Goal: Transaction & Acquisition: Purchase product/service

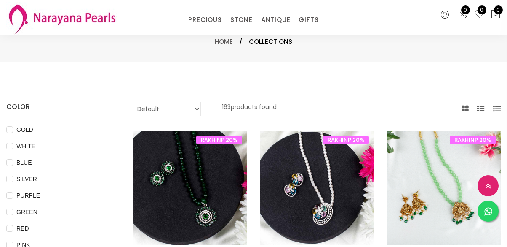
select select "INR"
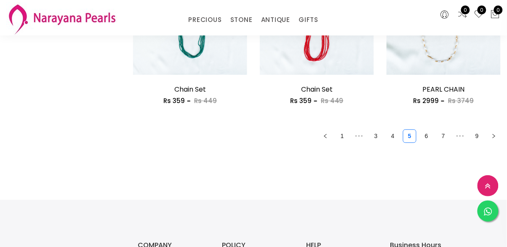
scroll to position [1107, 0]
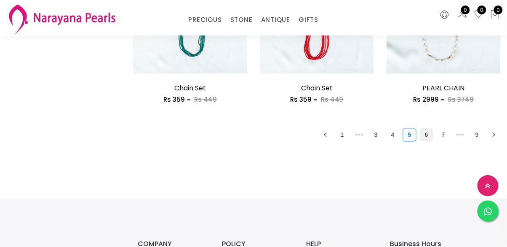
click at [425, 134] on link "6" at bounding box center [427, 134] width 13 height 13
checkbox COLOUR "false"
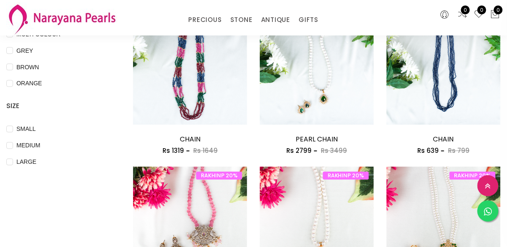
scroll to position [278, 0]
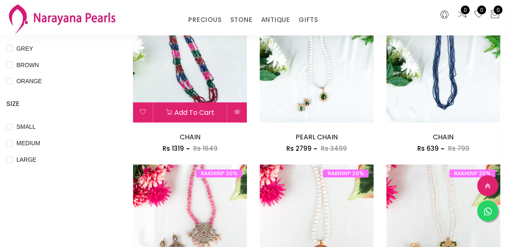
click at [202, 103] on div "Add to cart" at bounding box center [190, 112] width 114 height 20
click at [199, 90] on img at bounding box center [190, 65] width 114 height 114
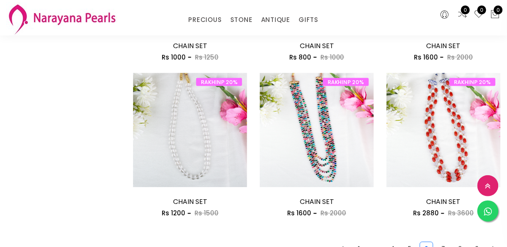
scroll to position [994, 0]
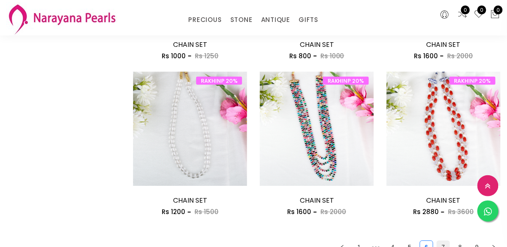
click at [446, 244] on link "7" at bounding box center [443, 247] width 13 height 13
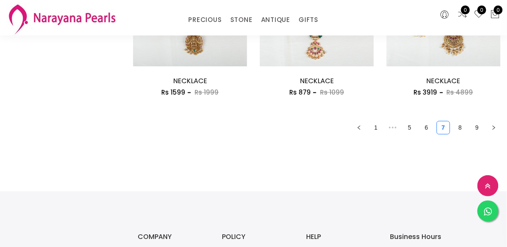
scroll to position [1115, 0]
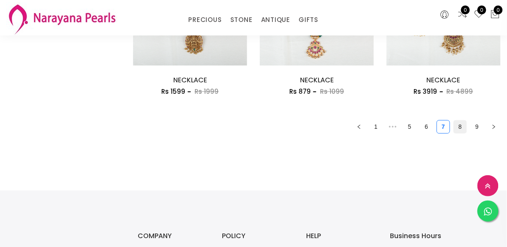
click at [459, 131] on link "8" at bounding box center [460, 126] width 13 height 13
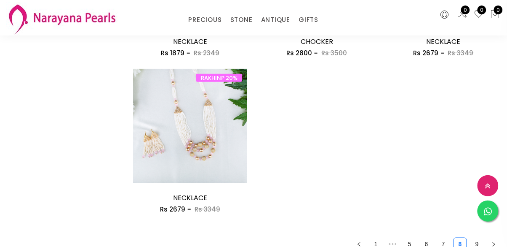
scroll to position [843, 0]
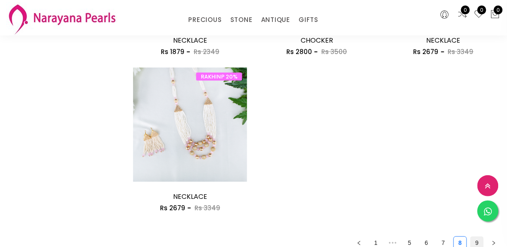
click at [477, 243] on link "9" at bounding box center [477, 242] width 13 height 13
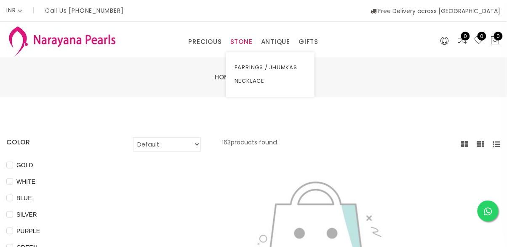
click at [250, 41] on link "STONE" at bounding box center [242, 41] width 22 height 13
click at [250, 79] on link "NECKLACE" at bounding box center [271, 80] width 72 height 13
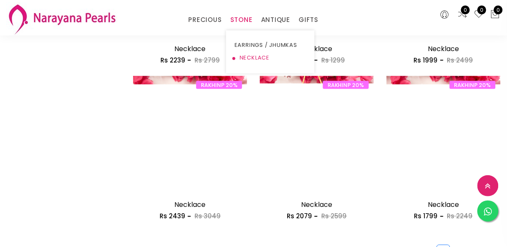
scroll to position [991, 0]
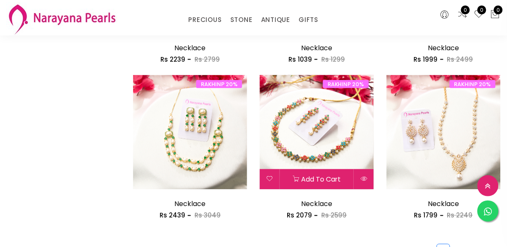
click at [337, 164] on img at bounding box center [317, 132] width 114 height 114
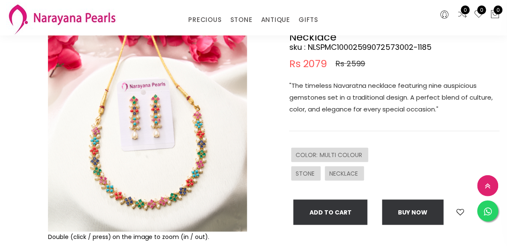
scroll to position [74, 0]
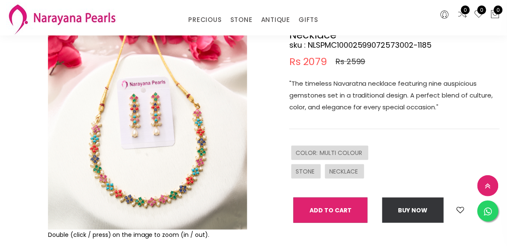
click at [347, 209] on button "Add To Cart" at bounding box center [331, 209] width 74 height 25
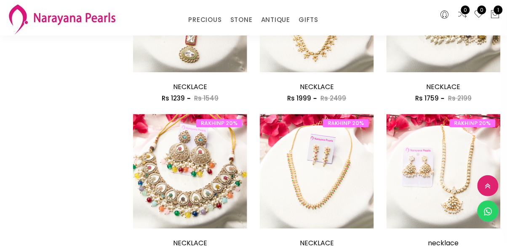
scroll to position [485, 0]
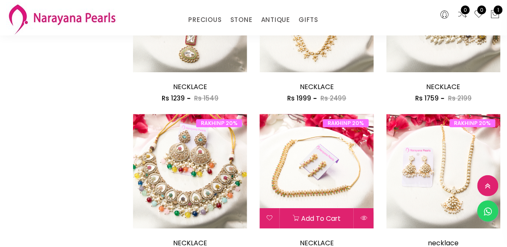
click at [337, 182] on img at bounding box center [317, 171] width 114 height 114
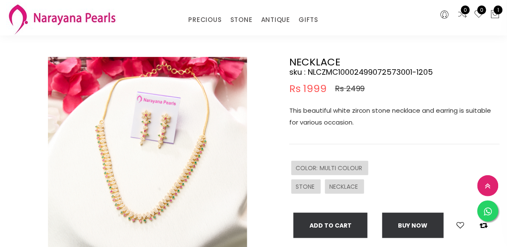
scroll to position [49, 0]
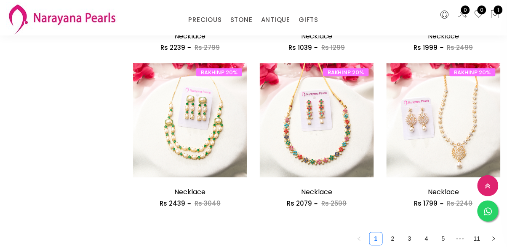
scroll to position [1003, 0]
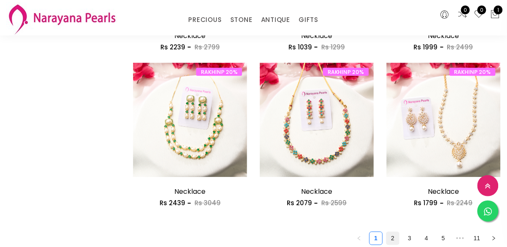
click at [397, 240] on link "2" at bounding box center [393, 238] width 13 height 13
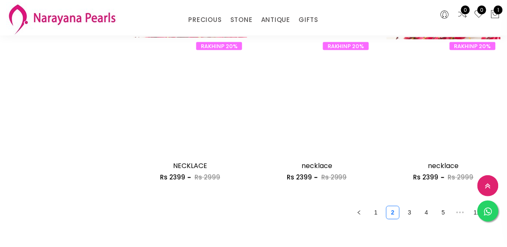
scroll to position [1032, 0]
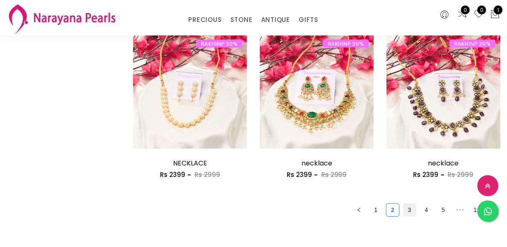
click at [406, 214] on link "3" at bounding box center [410, 210] width 13 height 13
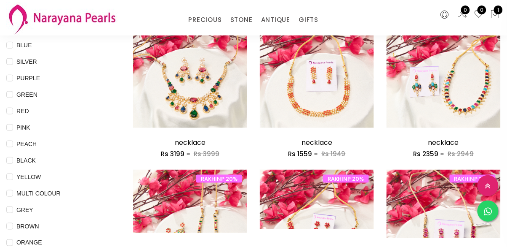
scroll to position [120, 0]
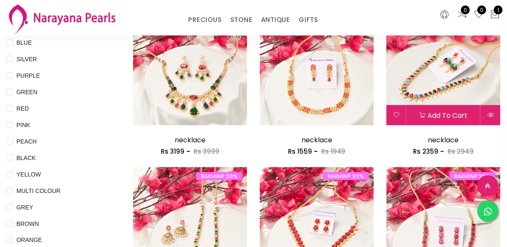
click at [473, 96] on img at bounding box center [444, 68] width 114 height 114
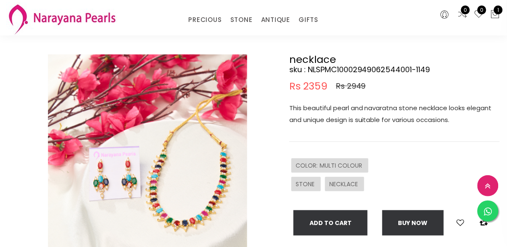
scroll to position [48, 0]
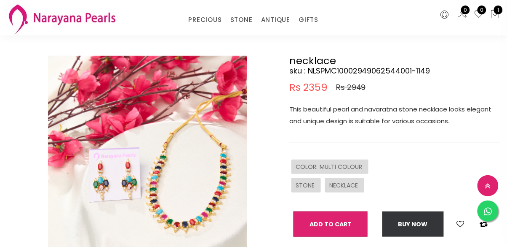
click at [349, 222] on button "Add To Cart" at bounding box center [331, 223] width 74 height 25
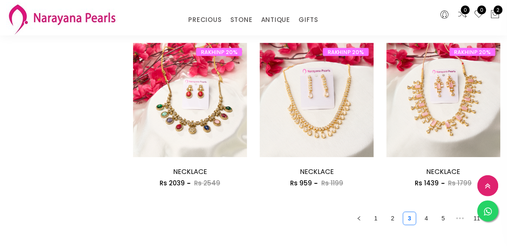
scroll to position [1033, 0]
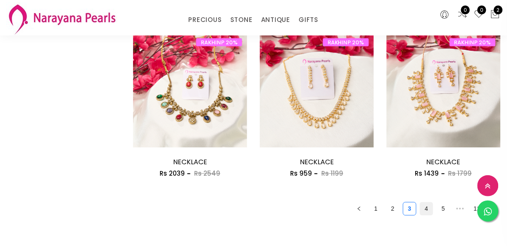
click at [428, 209] on link "4" at bounding box center [427, 208] width 13 height 13
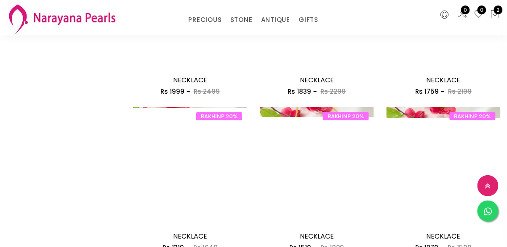
scroll to position [805, 0]
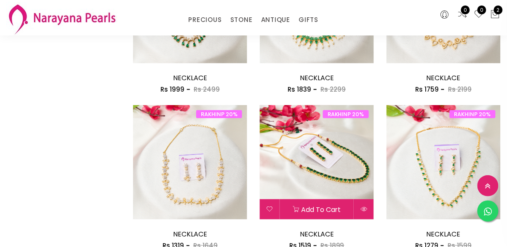
click at [352, 172] on img at bounding box center [317, 162] width 114 height 114
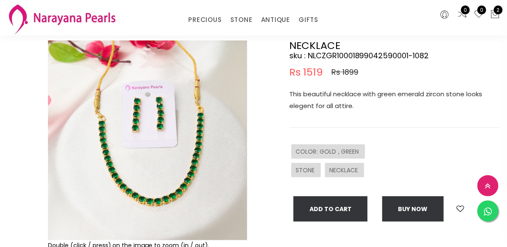
scroll to position [64, 0]
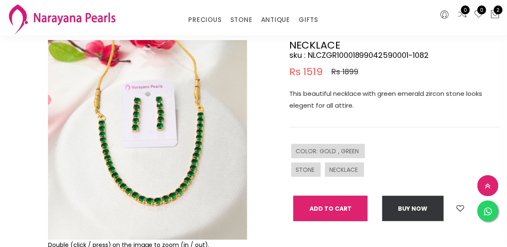
click at [353, 211] on button "Add To Cart" at bounding box center [331, 208] width 74 height 25
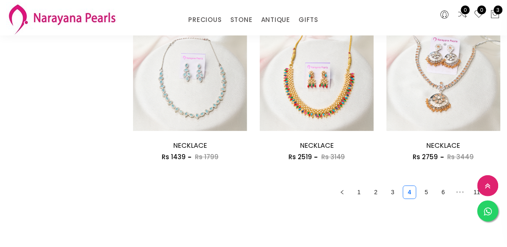
scroll to position [1050, 0]
click at [426, 193] on link "5" at bounding box center [427, 191] width 13 height 13
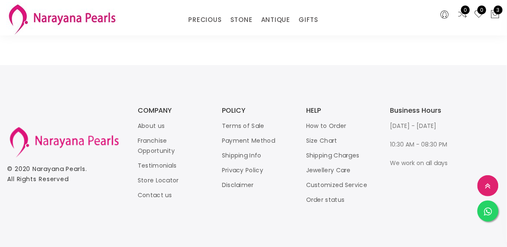
scroll to position [1034, 0]
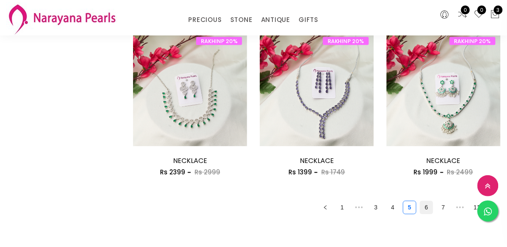
click at [423, 212] on link "6" at bounding box center [427, 207] width 13 height 13
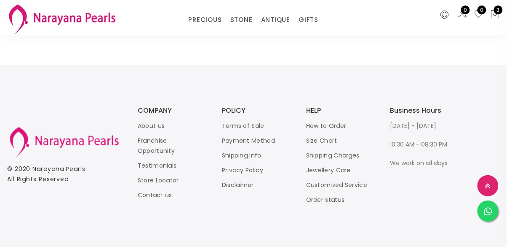
scroll to position [1066, 0]
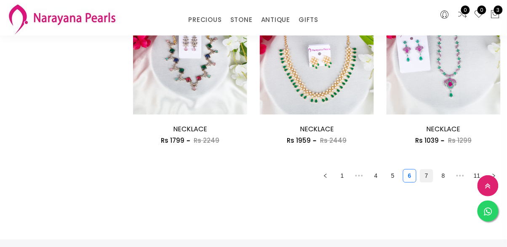
click at [426, 177] on link "7" at bounding box center [427, 175] width 13 height 13
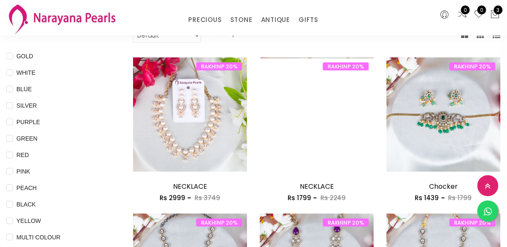
scroll to position [73, 0]
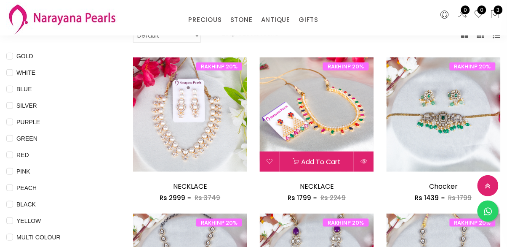
click at [346, 138] on img at bounding box center [317, 114] width 114 height 114
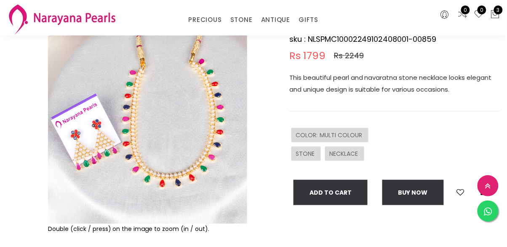
scroll to position [83, 0]
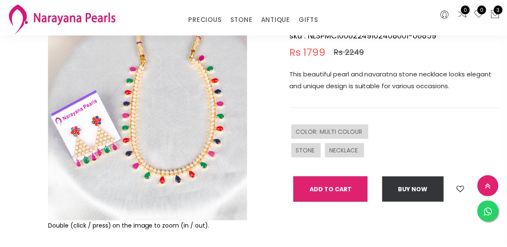
click at [355, 189] on button "Add To Cart" at bounding box center [331, 188] width 74 height 25
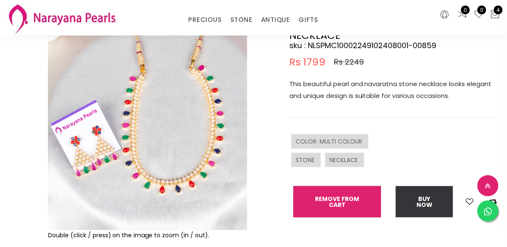
scroll to position [73, 0]
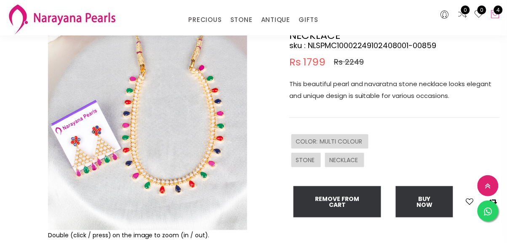
click at [494, 16] on icon at bounding box center [496, 14] width 10 height 10
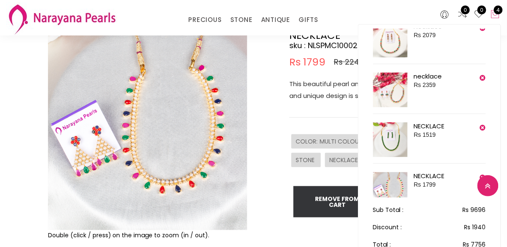
scroll to position [14, 0]
click at [394, 98] on img at bounding box center [390, 89] width 35 height 35
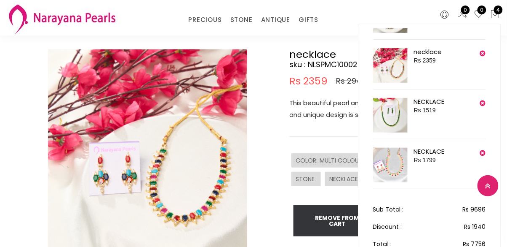
scroll to position [55, 0]
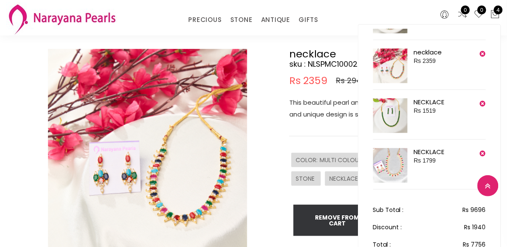
click at [398, 172] on img at bounding box center [390, 165] width 35 height 35
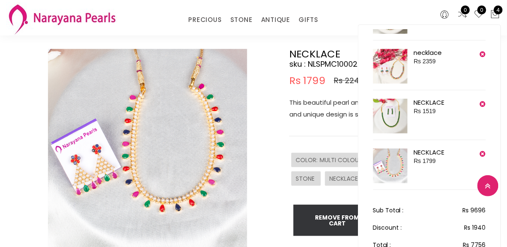
scroll to position [55, 0]
click at [325, 132] on div "This beautiful pearl and navaratna stone necklace looks elegant and unique desi…" at bounding box center [395, 116] width 211 height 40
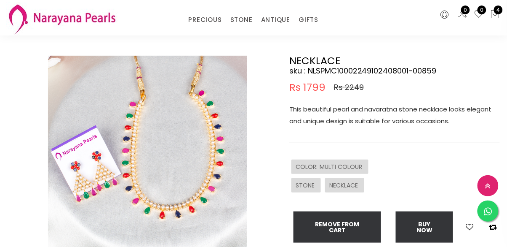
scroll to position [54, 0]
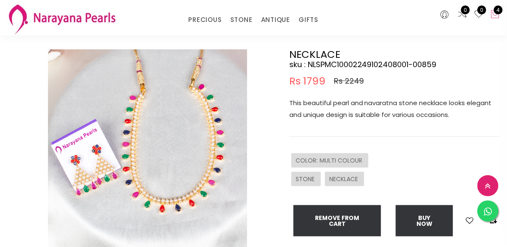
click at [500, 10] on span "4" at bounding box center [498, 9] width 9 height 9
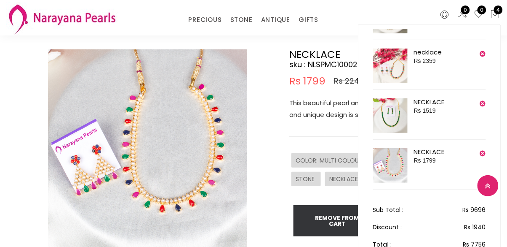
click at [400, 113] on img at bounding box center [390, 115] width 35 height 35
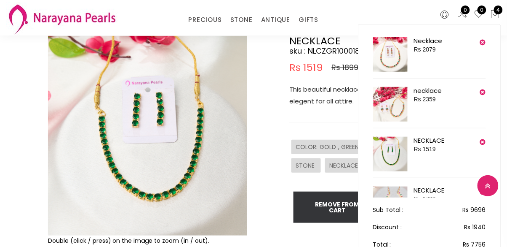
click at [393, 62] on img at bounding box center [390, 54] width 35 height 35
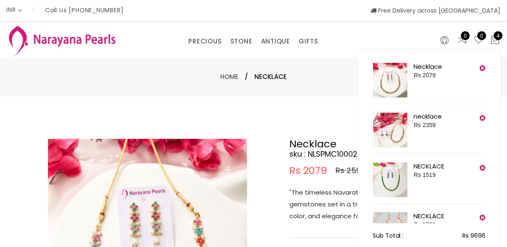
scroll to position [32, 0]
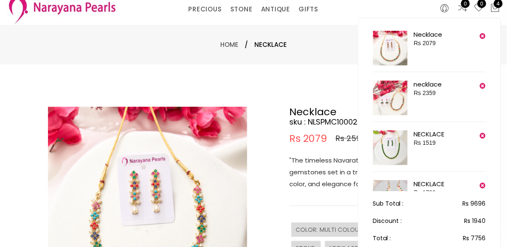
click at [2, 107] on div "Double (click / press) on the image to zoom (in / out)." at bounding box center [127, 239] width 253 height 265
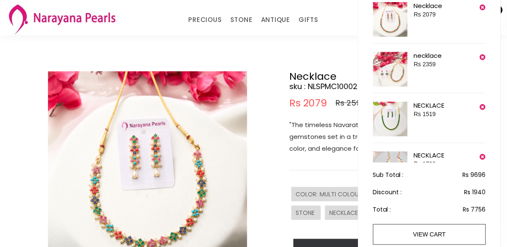
click at [2, 84] on div "Double (click / press) on the image to zoom (in / out)." at bounding box center [127, 203] width 253 height 265
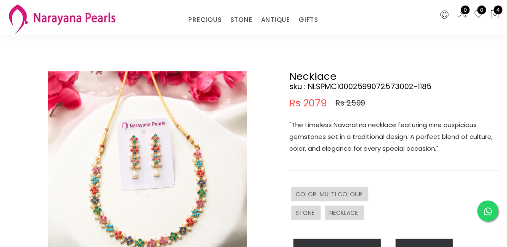
click at [2, 83] on div "Double (click / press) on the image to zoom (in / out)." at bounding box center [127, 203] width 253 height 265
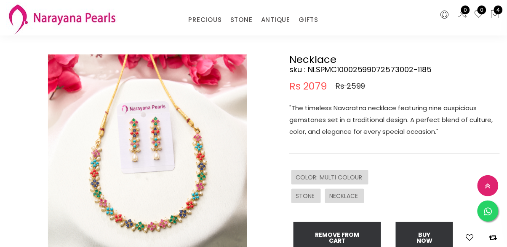
scroll to position [51, 0]
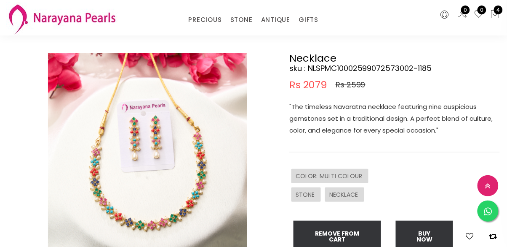
click at [2, 83] on div "Double (click / press) on the image to zoom (in / out)." at bounding box center [127, 185] width 253 height 265
click at [499, 9] on span "4" at bounding box center [498, 9] width 9 height 9
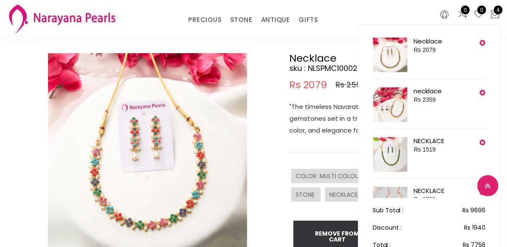
click at [392, 109] on img at bounding box center [390, 104] width 35 height 35
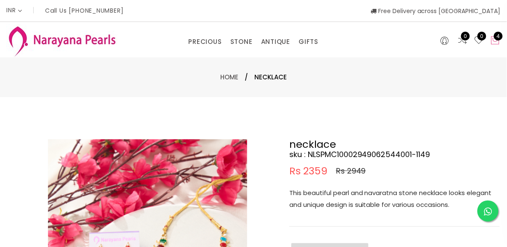
click at [499, 35] on span "4" at bounding box center [498, 36] width 9 height 9
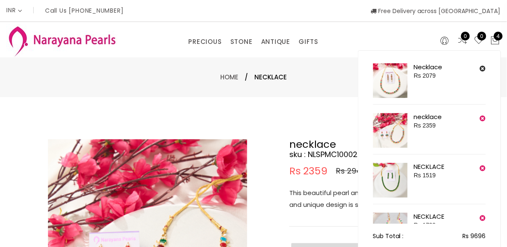
click at [484, 66] on icon at bounding box center [483, 68] width 6 height 7
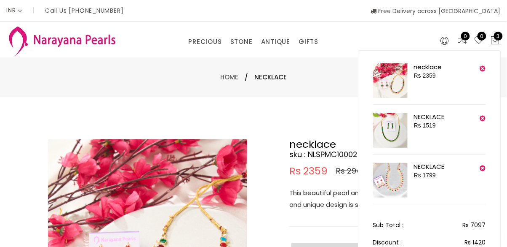
click at [402, 182] on img at bounding box center [390, 180] width 35 height 35
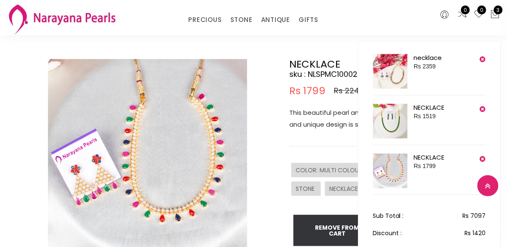
scroll to position [62, 0]
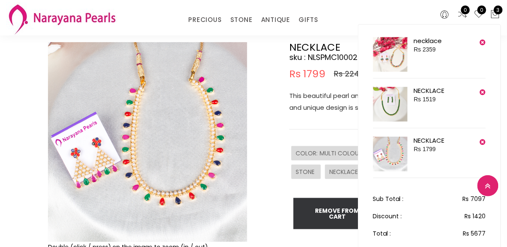
click at [401, 62] on img at bounding box center [390, 54] width 35 height 35
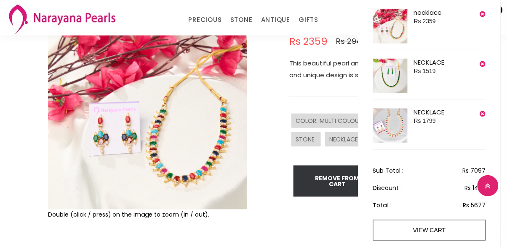
scroll to position [94, 0]
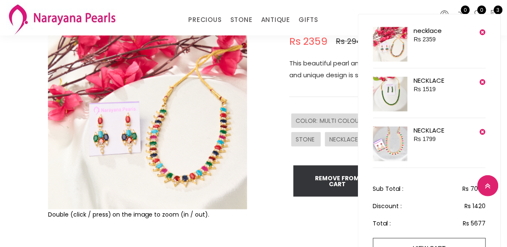
click at [394, 150] on img at bounding box center [390, 143] width 35 height 35
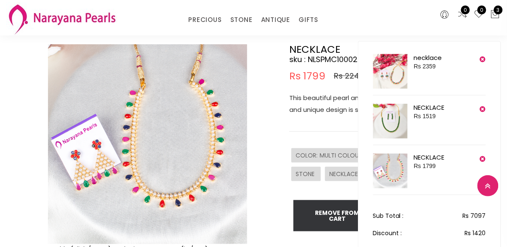
scroll to position [57, 0]
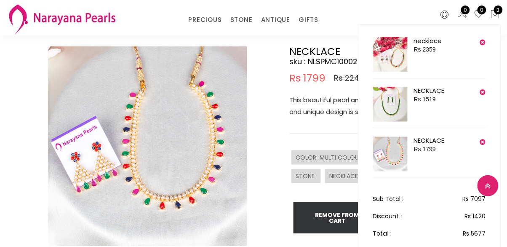
click at [398, 59] on img at bounding box center [390, 54] width 35 height 35
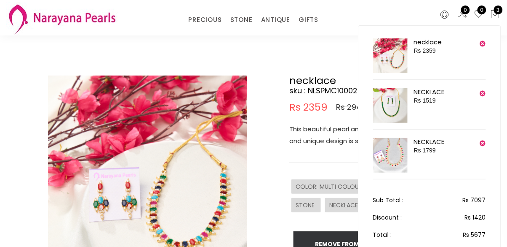
scroll to position [29, 0]
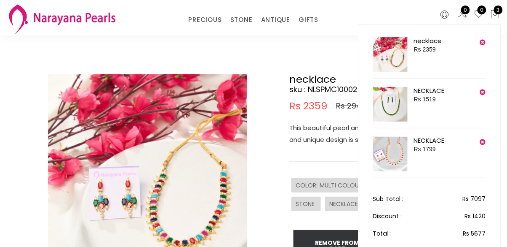
click at [420, 154] on div "NECKLACE Rs 1799" at bounding box center [433, 154] width 39 height 35
click at [437, 151] on div "NECKLACE Rs 1799" at bounding box center [433, 154] width 39 height 35
click at [400, 152] on img at bounding box center [390, 154] width 35 height 35
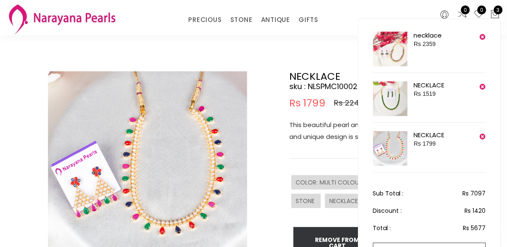
scroll to position [48, 0]
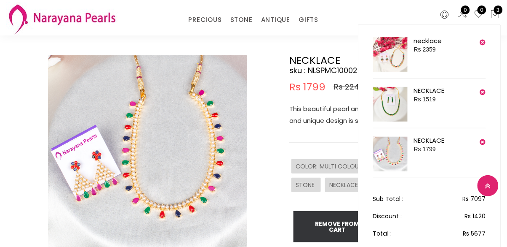
click at [397, 59] on img at bounding box center [390, 54] width 35 height 35
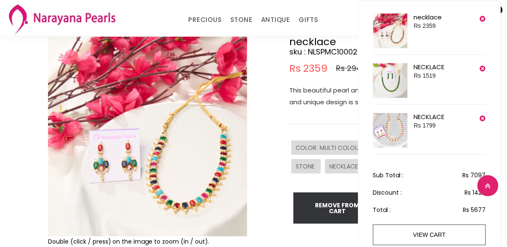
scroll to position [67, 0]
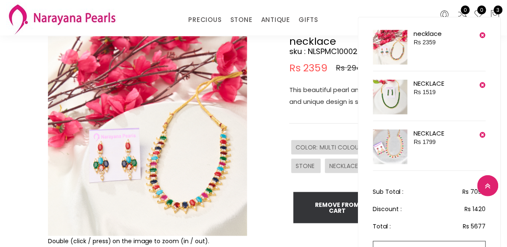
click at [439, 143] on div "NECKLACE Rs 1799" at bounding box center [433, 146] width 39 height 35
click at [388, 153] on img at bounding box center [390, 146] width 35 height 35
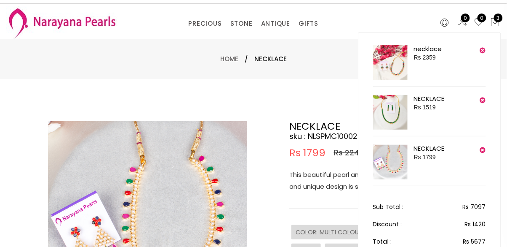
scroll to position [17, 0]
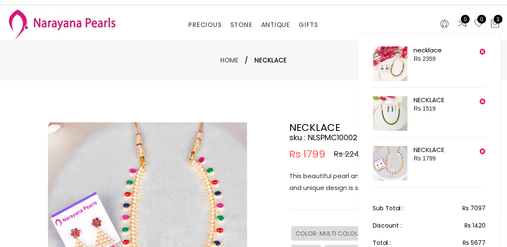
click at [393, 79] on img at bounding box center [390, 63] width 35 height 35
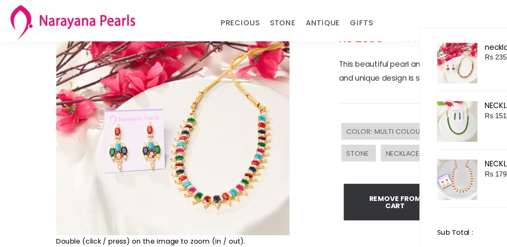
scroll to position [102, 0]
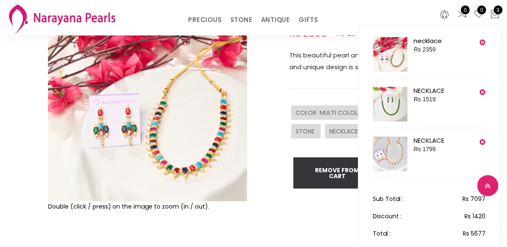
click at [481, 52] on li "necklace Rs 2359" at bounding box center [429, 57] width 113 height 41
click at [389, 52] on img at bounding box center [390, 54] width 35 height 35
click at [406, 163] on img at bounding box center [390, 154] width 35 height 35
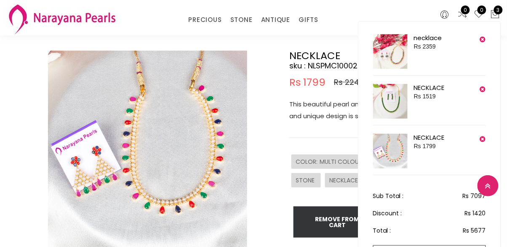
scroll to position [54, 0]
click at [418, 59] on div "necklace Rs 2359" at bounding box center [432, 51] width 37 height 35
click at [386, 46] on img at bounding box center [390, 51] width 35 height 35
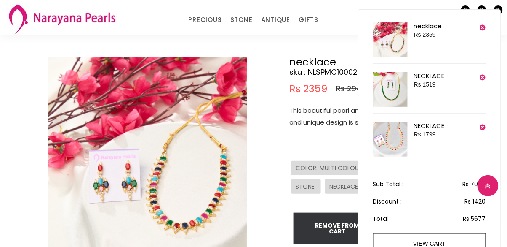
scroll to position [48, 0]
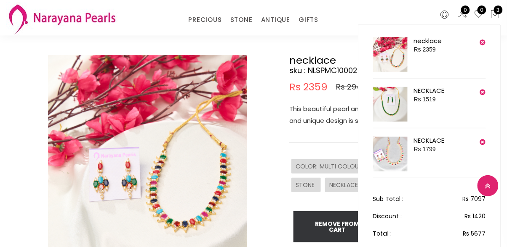
click at [398, 162] on img at bounding box center [390, 154] width 35 height 35
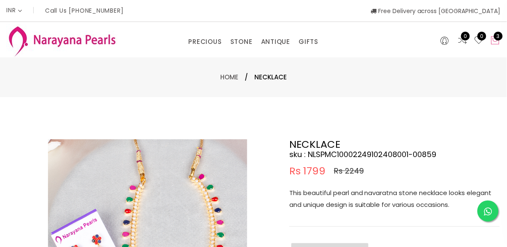
click at [499, 36] on span "3" at bounding box center [498, 36] width 9 height 9
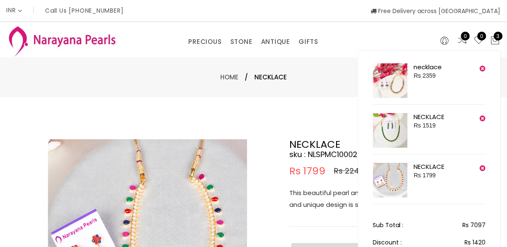
click at [431, 71] on div "necklace Rs 2359" at bounding box center [432, 80] width 37 height 35
click at [400, 88] on img at bounding box center [390, 80] width 35 height 35
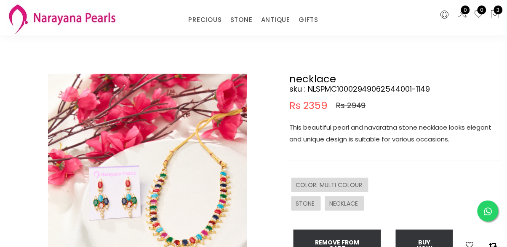
scroll to position [30, 0]
click at [318, 101] on span "Rs 2359" at bounding box center [309, 105] width 38 height 10
click at [492, 17] on icon at bounding box center [496, 14] width 10 height 10
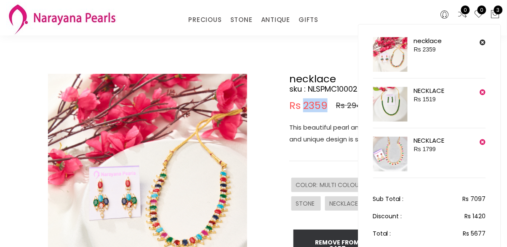
click at [485, 46] on button at bounding box center [483, 42] width 6 height 11
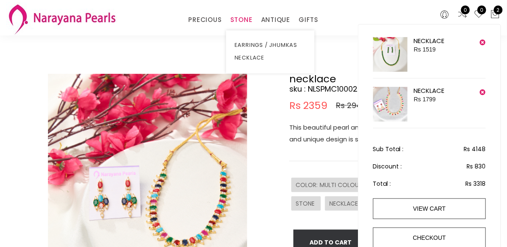
click at [241, 24] on link "STONE" at bounding box center [242, 19] width 22 height 13
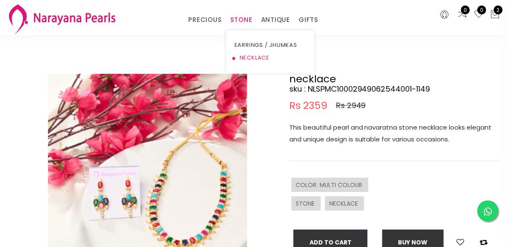
click at [256, 59] on link "NECKLACE" at bounding box center [271, 57] width 72 height 13
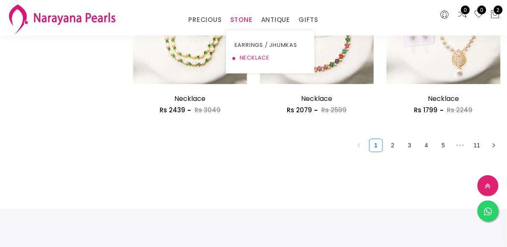
scroll to position [1096, 0]
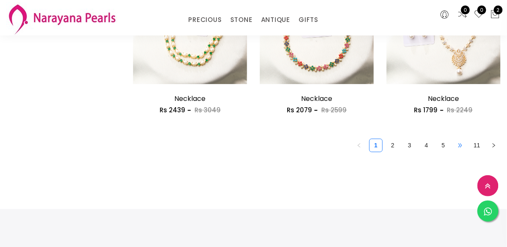
click at [458, 146] on span "•••" at bounding box center [460, 144] width 13 height 13
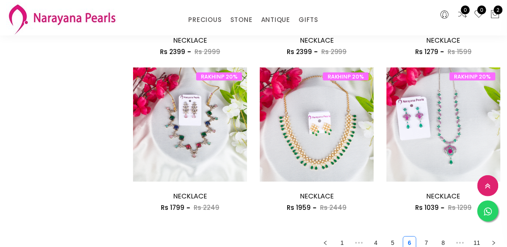
scroll to position [1000, 0]
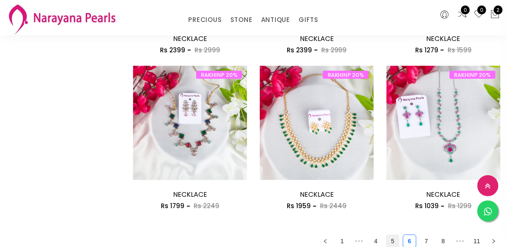
click at [393, 241] on link "5" at bounding box center [393, 241] width 13 height 13
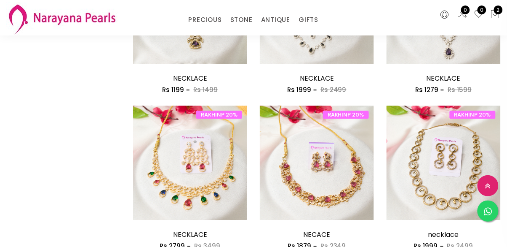
scroll to position [495, 0]
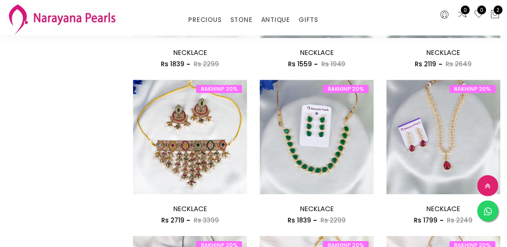
scroll to position [519, 0]
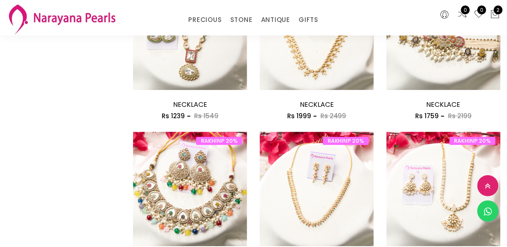
scroll to position [468, 0]
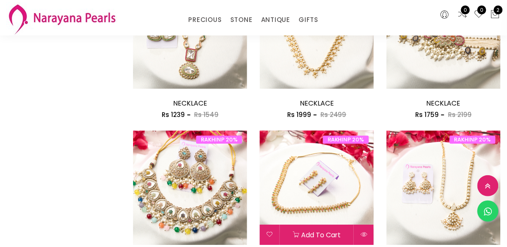
click at [344, 209] on img at bounding box center [317, 187] width 114 height 114
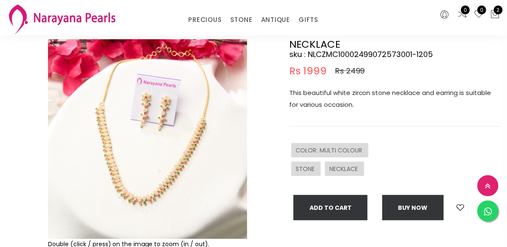
scroll to position [67, 0]
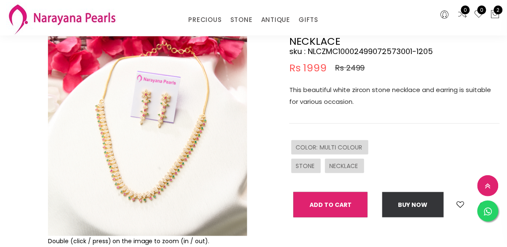
click at [354, 209] on button "Add To Cart" at bounding box center [331, 204] width 74 height 25
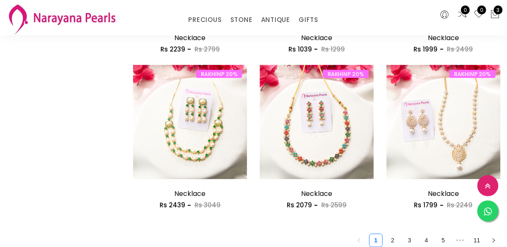
scroll to position [1001, 0]
click at [389, 241] on link "2" at bounding box center [393, 240] width 13 height 13
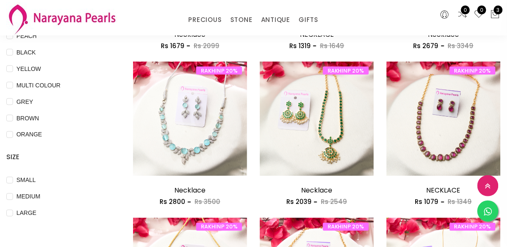
scroll to position [226, 0]
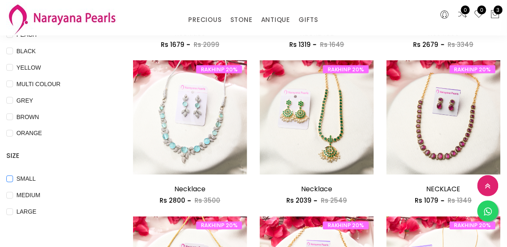
click at [23, 182] on span "SMALL" at bounding box center [26, 178] width 26 height 9
click at [13, 182] on input "SMALL" at bounding box center [9, 184] width 7 height 19
checkbox input "true"
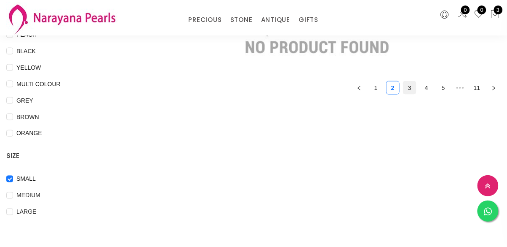
click at [411, 84] on link "3" at bounding box center [410, 87] width 13 height 13
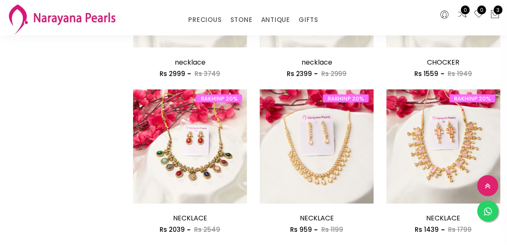
scroll to position [979, 0]
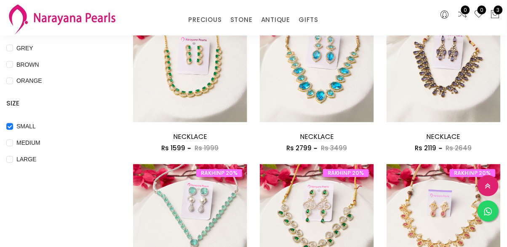
scroll to position [273, 0]
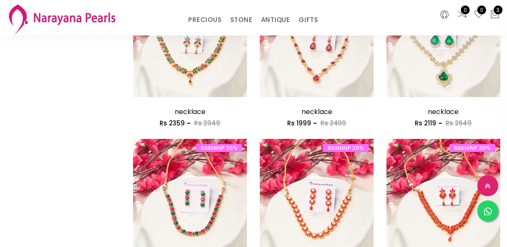
scroll to position [617, 0]
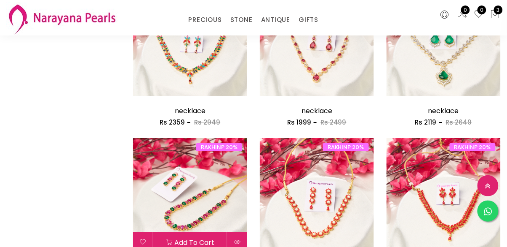
click at [218, 212] on img at bounding box center [190, 195] width 114 height 114
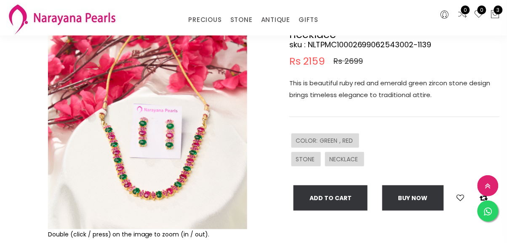
scroll to position [74, 0]
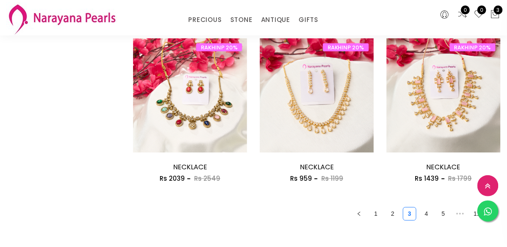
scroll to position [1029, 0]
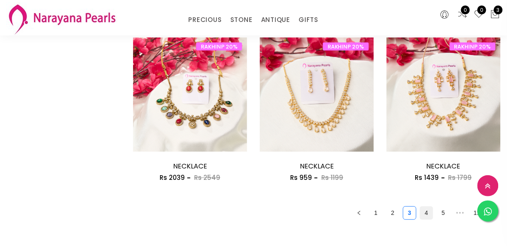
click at [432, 216] on link "4" at bounding box center [427, 212] width 13 height 13
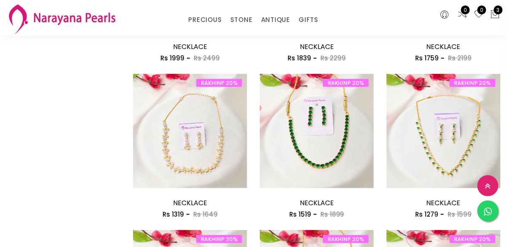
scroll to position [837, 0]
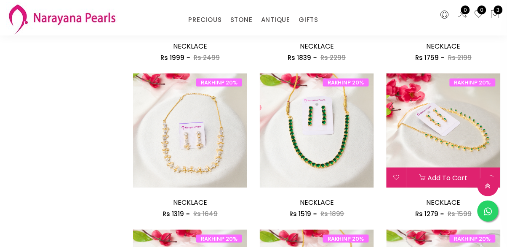
click at [458, 179] on div "Add to cart" at bounding box center [444, 177] width 114 height 20
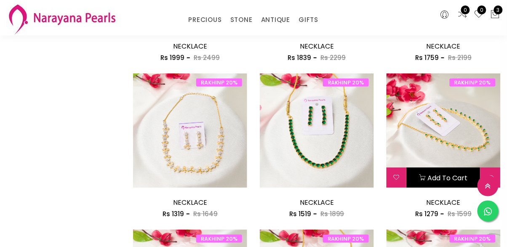
click at [461, 177] on button "Add to cart" at bounding box center [444, 177] width 74 height 20
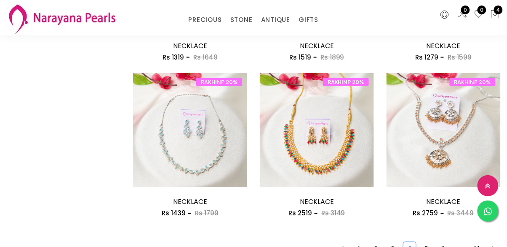
scroll to position [996, 0]
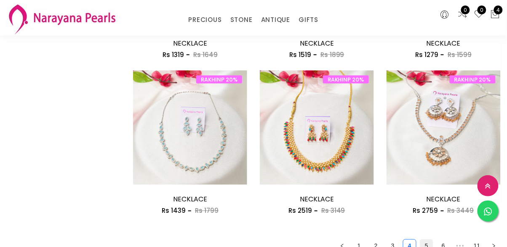
click at [426, 243] on link "5" at bounding box center [427, 245] width 13 height 13
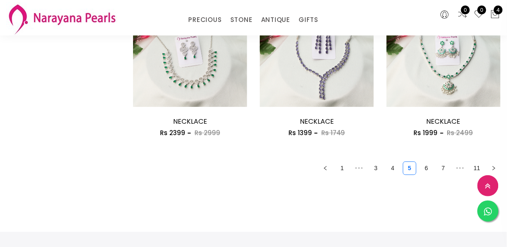
scroll to position [1077, 0]
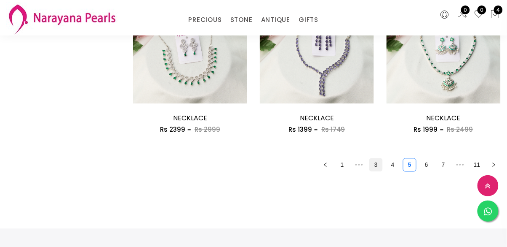
click at [375, 166] on link "3" at bounding box center [376, 164] width 13 height 13
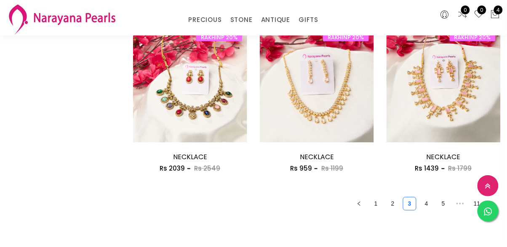
scroll to position [1040, 0]
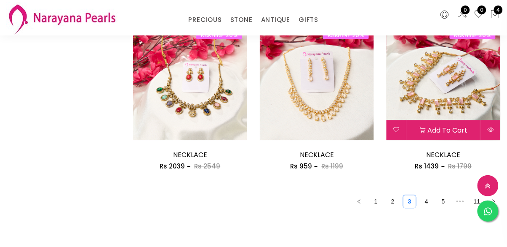
click at [501, 70] on img at bounding box center [444, 83] width 114 height 114
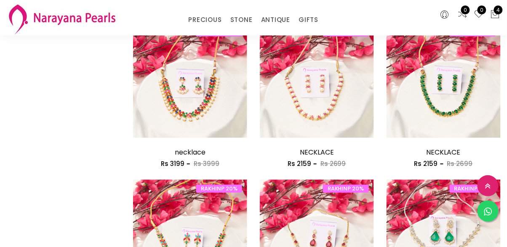
scroll to position [400, 0]
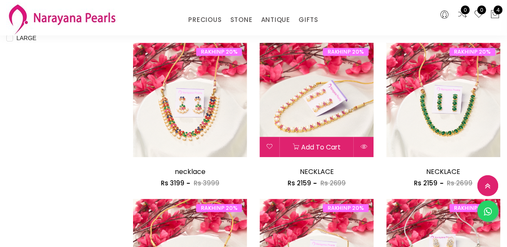
click at [334, 129] on img at bounding box center [317, 100] width 114 height 114
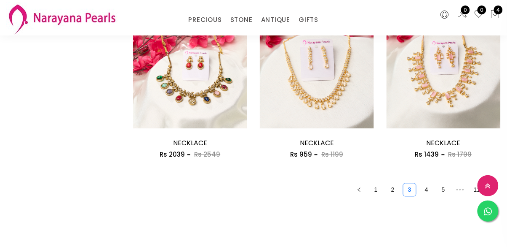
scroll to position [1055, 0]
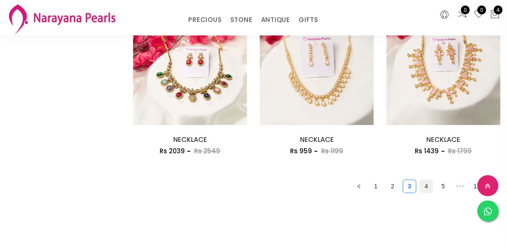
click at [427, 180] on link "4" at bounding box center [427, 186] width 13 height 13
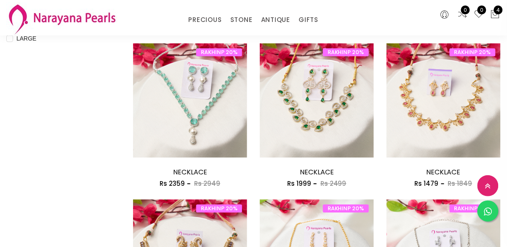
scroll to position [399, 0]
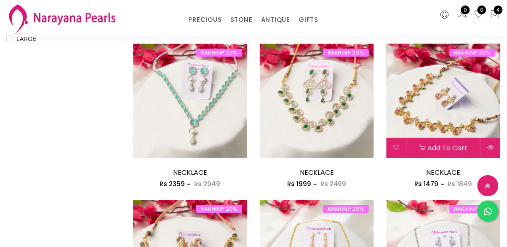
click at [443, 141] on div "Add to cart" at bounding box center [444, 147] width 114 height 20
click at [438, 125] on img at bounding box center [444, 100] width 114 height 114
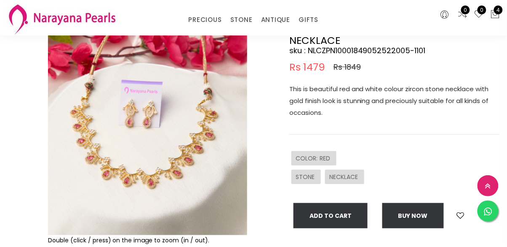
scroll to position [65, 0]
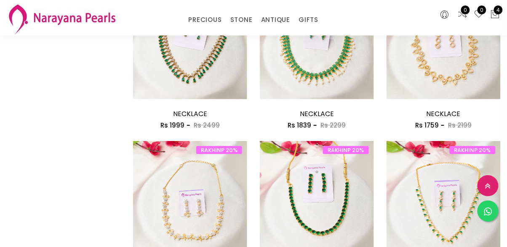
scroll to position [771, 0]
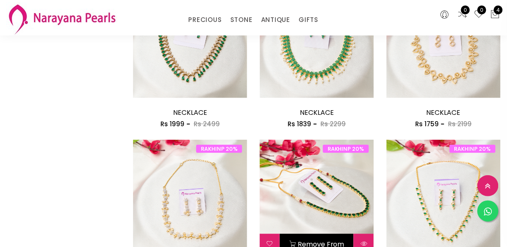
click at [349, 223] on img at bounding box center [317, 196] width 114 height 114
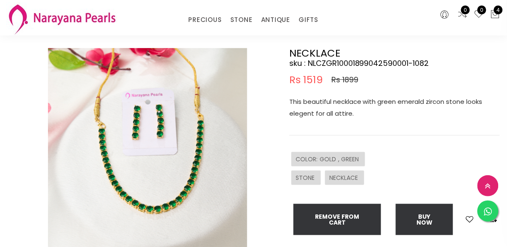
scroll to position [78, 0]
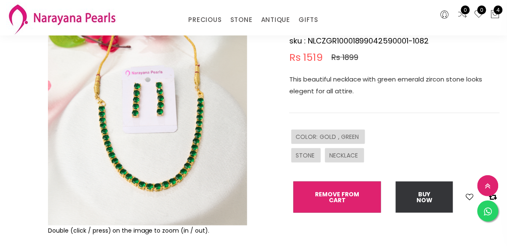
click at [365, 202] on button "Remove from cart" at bounding box center [338, 196] width 88 height 31
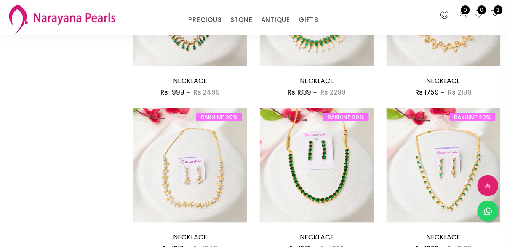
scroll to position [806, 0]
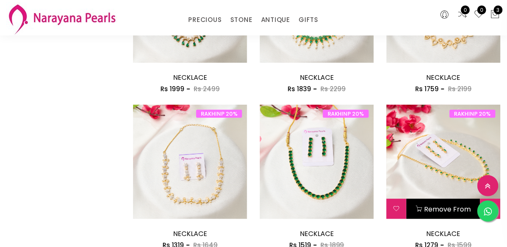
click at [456, 184] on img at bounding box center [444, 162] width 114 height 114
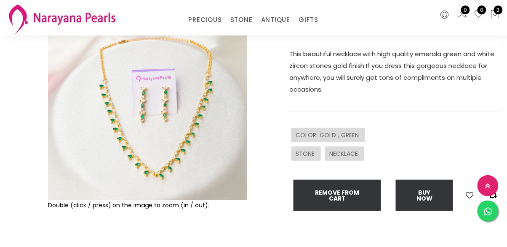
scroll to position [104, 0]
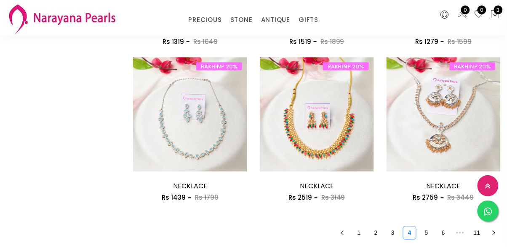
scroll to position [1011, 0]
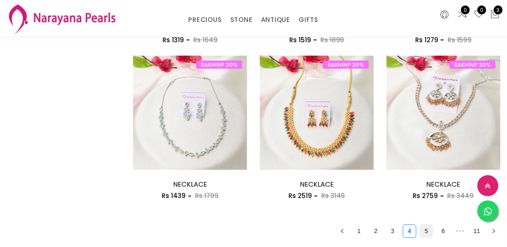
click at [425, 236] on link "5" at bounding box center [427, 231] width 13 height 13
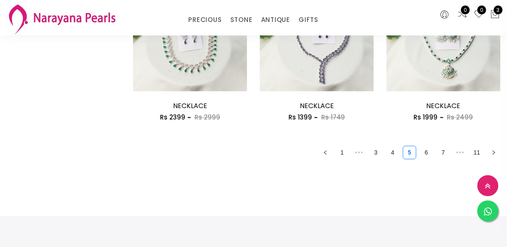
scroll to position [1091, 0]
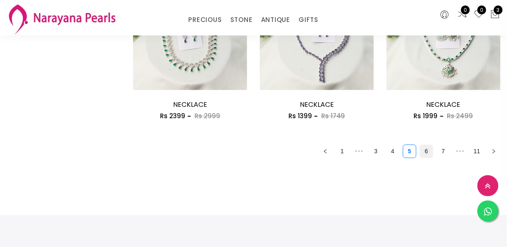
click at [430, 153] on link "6" at bounding box center [427, 151] width 13 height 13
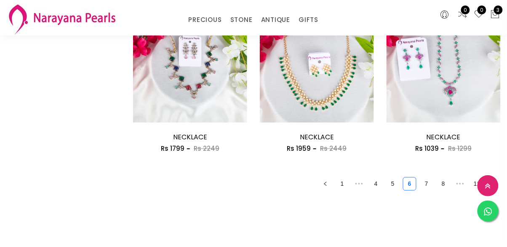
scroll to position [1048, 0]
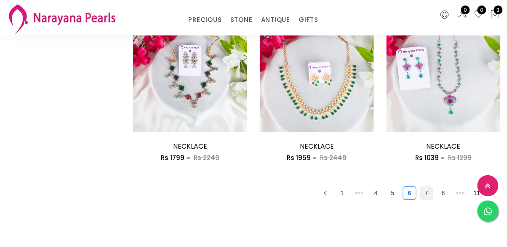
click at [430, 189] on link "7" at bounding box center [427, 193] width 13 height 13
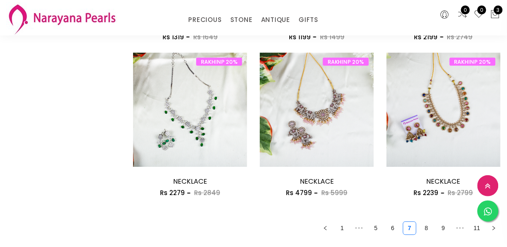
scroll to position [1015, 0]
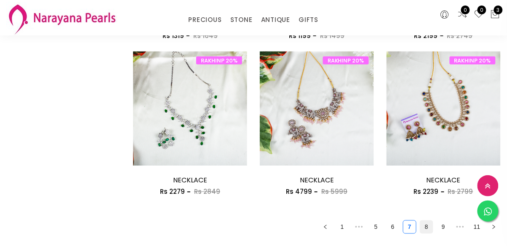
click at [426, 226] on link "8" at bounding box center [427, 226] width 13 height 13
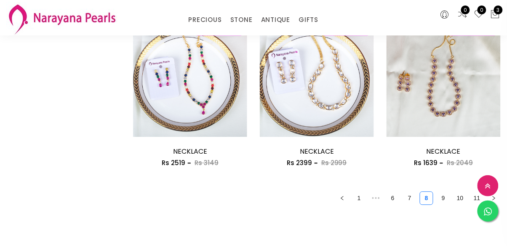
scroll to position [1045, 0]
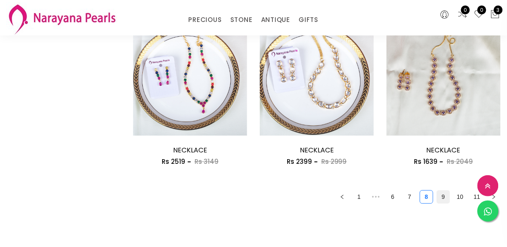
click at [448, 195] on link "9" at bounding box center [443, 196] width 13 height 13
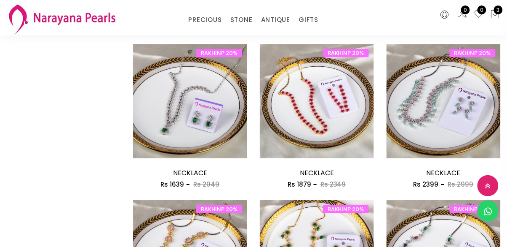
scroll to position [555, 0]
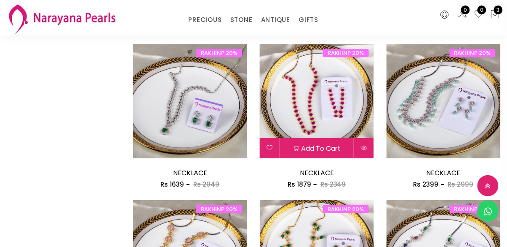
click at [345, 128] on img at bounding box center [317, 101] width 114 height 114
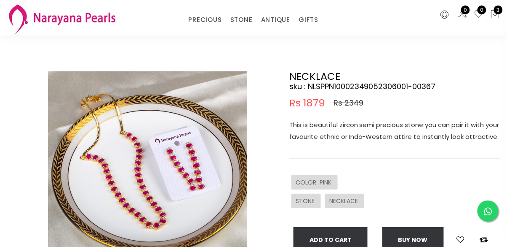
scroll to position [32, 0]
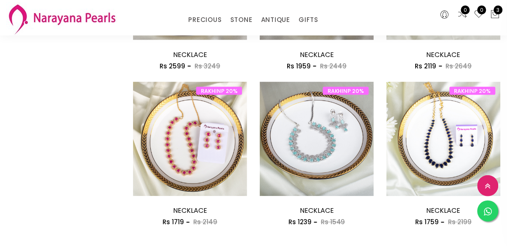
scroll to position [985, 0]
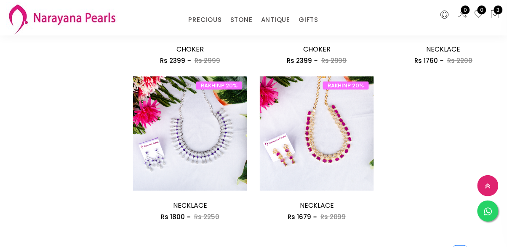
scroll to position [678, 0]
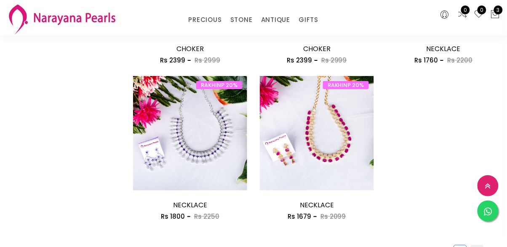
click at [476, 246] on link "11" at bounding box center [477, 251] width 13 height 13
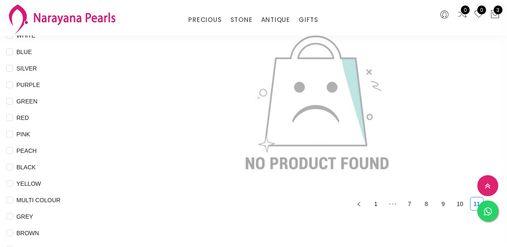
scroll to position [112, 0]
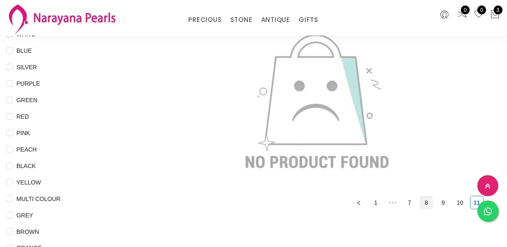
click at [430, 206] on link "8" at bounding box center [427, 202] width 13 height 13
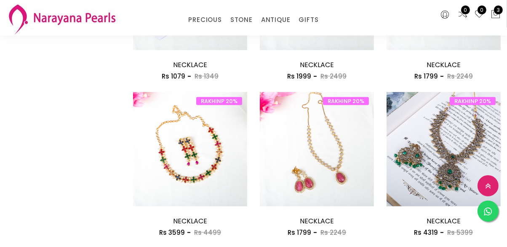
scroll to position [828, 0]
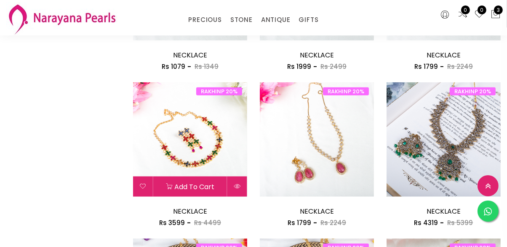
click at [167, 152] on img at bounding box center [190, 139] width 114 height 114
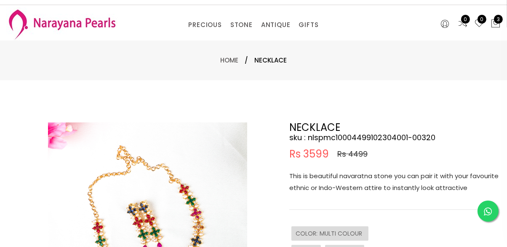
scroll to position [16, 0]
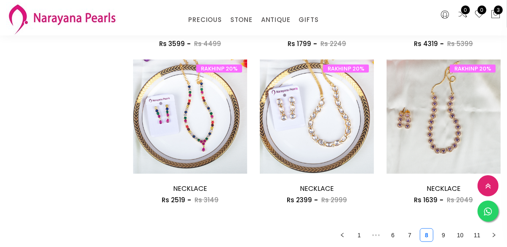
scroll to position [1008, 0]
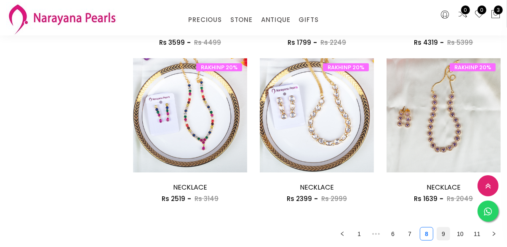
click at [442, 231] on link "9" at bounding box center [443, 233] width 13 height 13
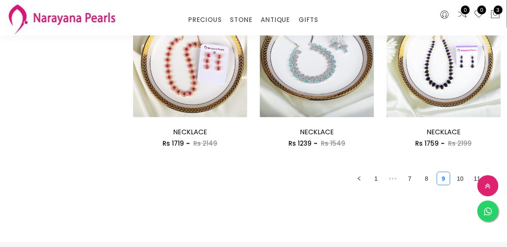
scroll to position [1067, 0]
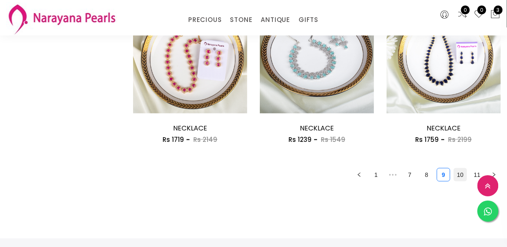
click at [462, 173] on link "10" at bounding box center [460, 174] width 13 height 13
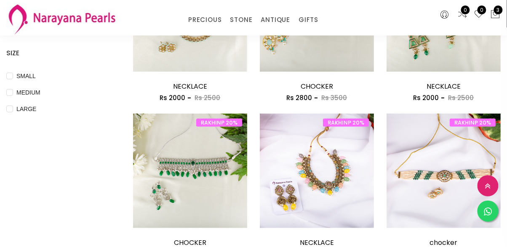
scroll to position [329, 0]
click at [496, 14] on icon at bounding box center [496, 14] width 10 height 10
click at [501, 14] on icon at bounding box center [496, 14] width 10 height 10
click at [494, 18] on icon at bounding box center [496, 14] width 10 height 10
click at [496, 8] on span "3" at bounding box center [498, 9] width 9 height 9
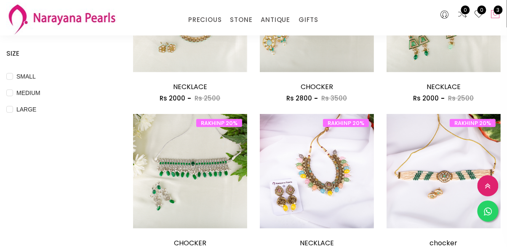
click at [493, 12] on icon at bounding box center [496, 14] width 10 height 10
click at [499, 15] on icon at bounding box center [496, 14] width 10 height 10
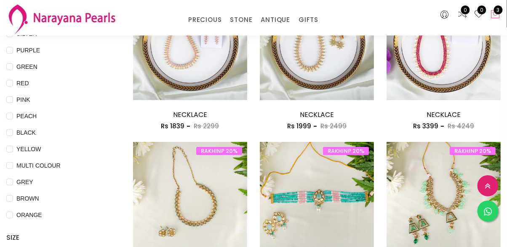
scroll to position [145, 0]
click at [492, 12] on icon at bounding box center [496, 14] width 10 height 10
click at [492, 11] on icon at bounding box center [496, 14] width 10 height 10
click at [496, 8] on span "3" at bounding box center [498, 9] width 9 height 9
click at [497, 19] on button "3" at bounding box center [496, 14] width 10 height 11
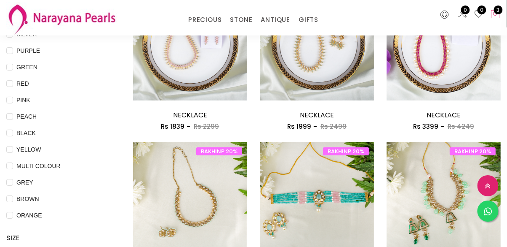
click at [496, 16] on icon at bounding box center [496, 14] width 10 height 10
click at [495, 13] on icon at bounding box center [496, 14] width 10 height 10
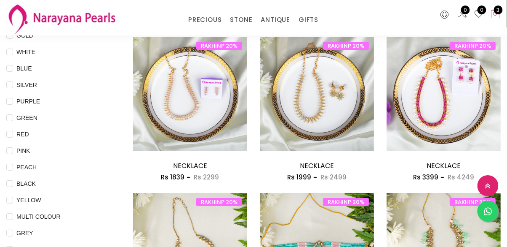
scroll to position [0, 0]
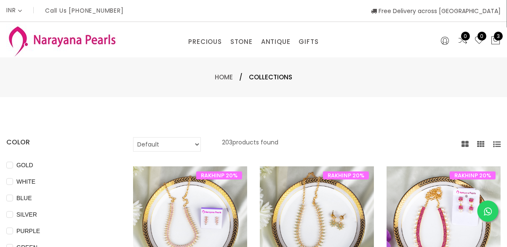
click at [66, 44] on img at bounding box center [61, 40] width 111 height 33
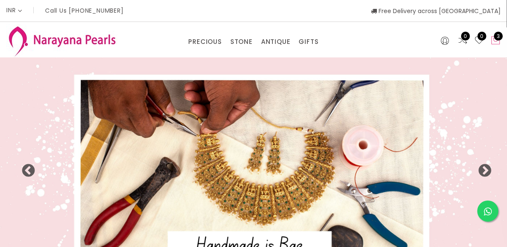
click at [498, 38] on span "3" at bounding box center [498, 36] width 9 height 9
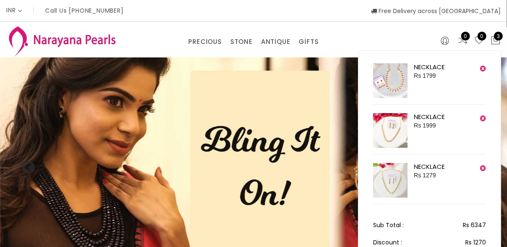
click at [388, 128] on img at bounding box center [390, 130] width 35 height 35
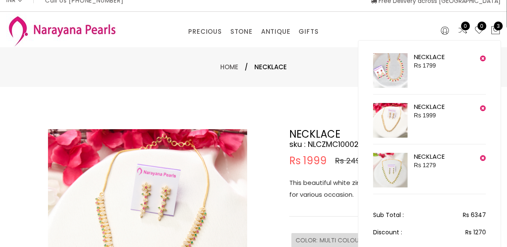
scroll to position [20, 0]
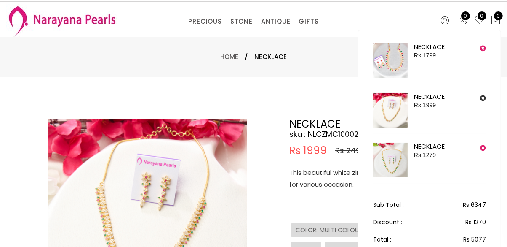
click at [482, 99] on icon at bounding box center [483, 98] width 6 height 7
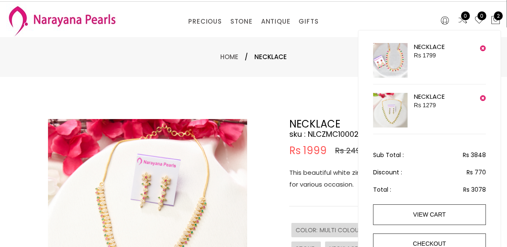
click at [389, 93] on img at bounding box center [390, 110] width 35 height 35
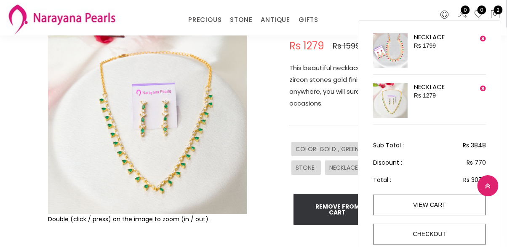
scroll to position [84, 0]
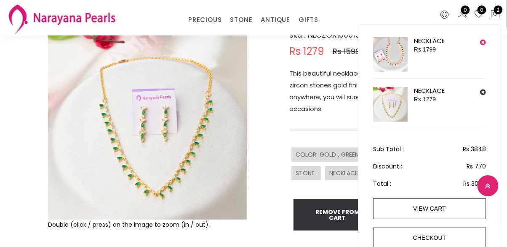
click at [481, 89] on icon at bounding box center [483, 92] width 6 height 7
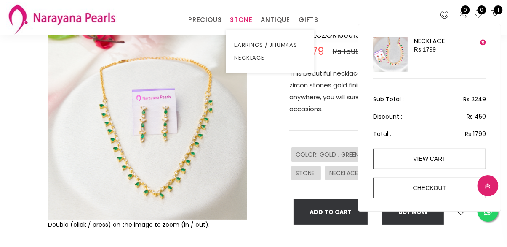
click at [237, 16] on link "STONE" at bounding box center [242, 19] width 22 height 13
click at [249, 59] on link "NECKLACE" at bounding box center [271, 57] width 72 height 13
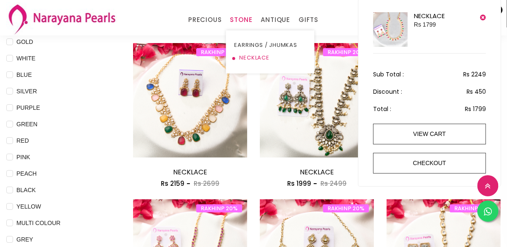
scroll to position [99, 0]
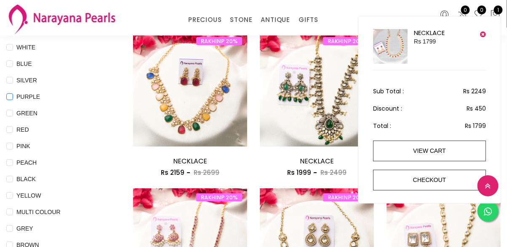
click at [13, 105] on input "PURPLE" at bounding box center [9, 102] width 7 height 19
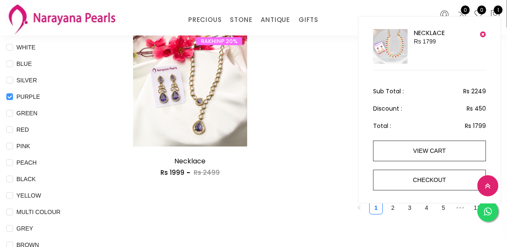
click at [13, 93] on input "PURPLE" at bounding box center [9, 102] width 7 height 19
checkbox input "false"
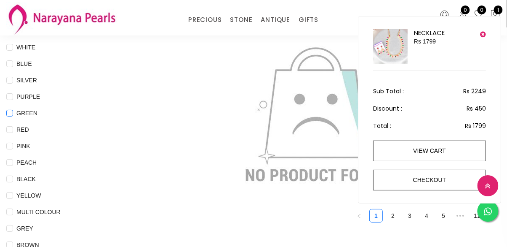
click at [20, 108] on span "GREEN" at bounding box center [27, 112] width 28 height 9
click at [13, 110] on input "GREEN" at bounding box center [9, 119] width 7 height 19
checkbox input "true"
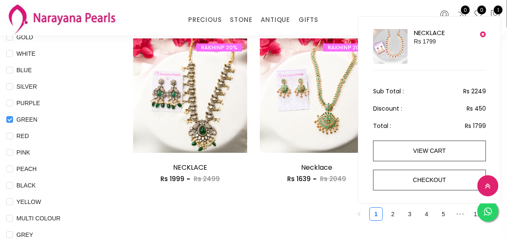
scroll to position [92, 0]
click at [13, 137] on input "RED" at bounding box center [9, 141] width 7 height 19
checkbox input "true"
click at [278, 209] on ul "1 2 3 4 5 ••• 11" at bounding box center [317, 213] width 368 height 13
click at [483, 37] on button at bounding box center [483, 34] width 6 height 11
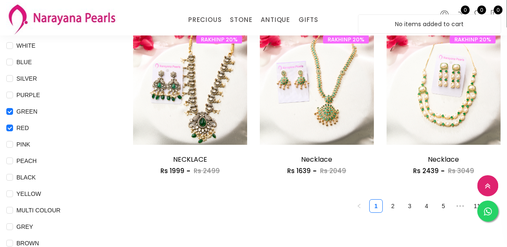
scroll to position [101, 0]
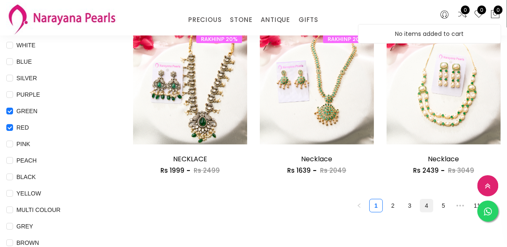
click at [423, 204] on link "4" at bounding box center [427, 205] width 13 height 13
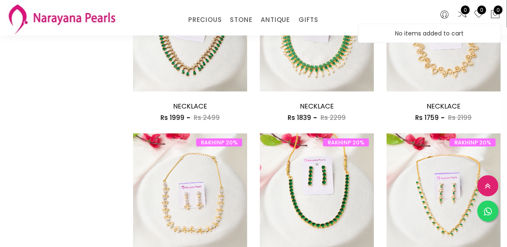
scroll to position [777, 0]
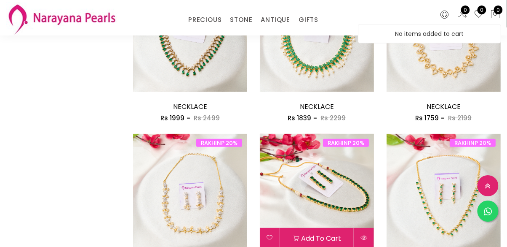
click at [295, 221] on img at bounding box center [317, 191] width 114 height 114
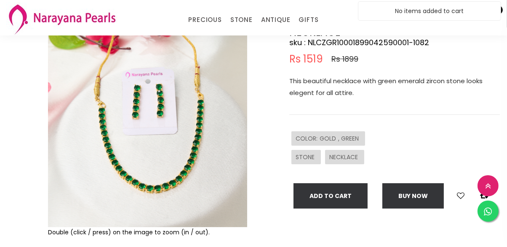
scroll to position [77, 0]
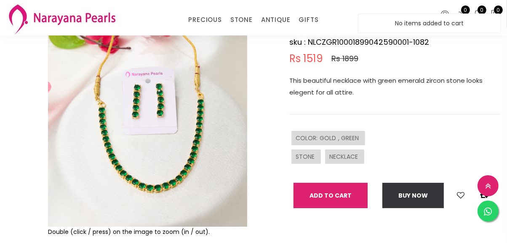
click at [317, 201] on button "Add To Cart" at bounding box center [331, 194] width 74 height 25
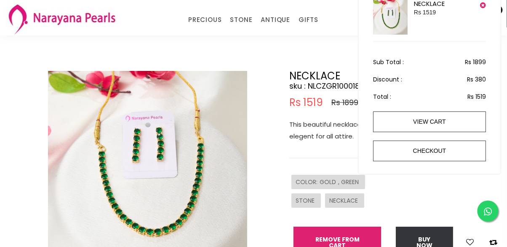
scroll to position [35, 0]
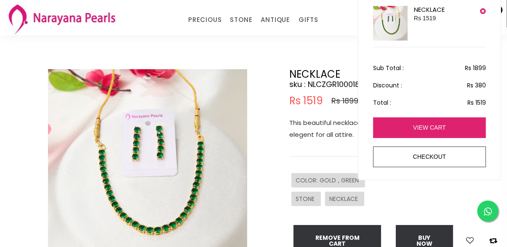
click at [417, 118] on link "view cart" at bounding box center [429, 127] width 113 height 21
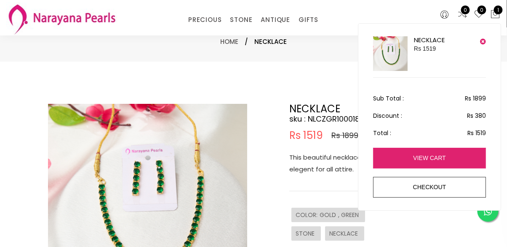
scroll to position [35, 0]
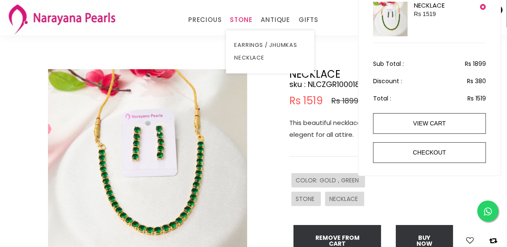
click at [243, 19] on link "STONE" at bounding box center [242, 19] width 22 height 13
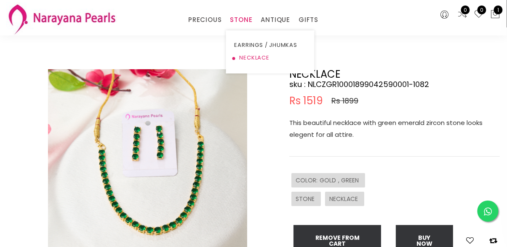
click at [244, 56] on link "NECKLACE" at bounding box center [271, 57] width 72 height 13
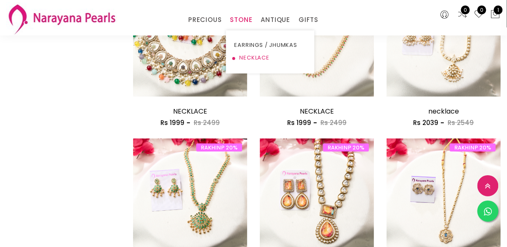
scroll to position [617, 0]
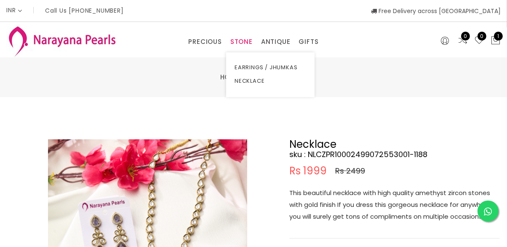
click at [243, 41] on link "STONE" at bounding box center [242, 41] width 22 height 13
click at [237, 75] on link "NECKLACE" at bounding box center [271, 80] width 72 height 13
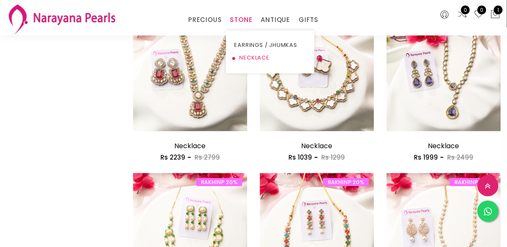
scroll to position [900, 0]
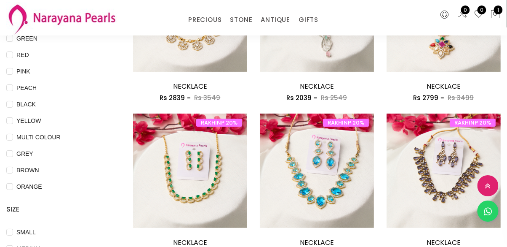
click at [277, 233] on div "RAKHINP 20% Add to cart NECKLACE Rs 2799 Rs 3499 RAKHINP 20% NECKLACE Rs 2799 R…" at bounding box center [317, 191] width 127 height 156
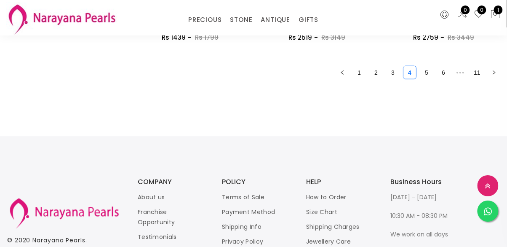
scroll to position [1170, 0]
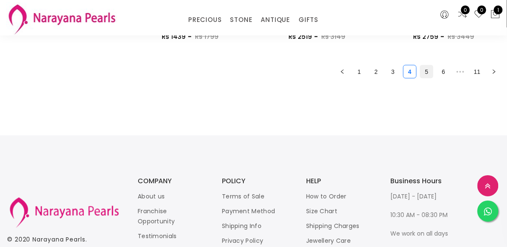
click at [427, 71] on link "5" at bounding box center [427, 71] width 13 height 13
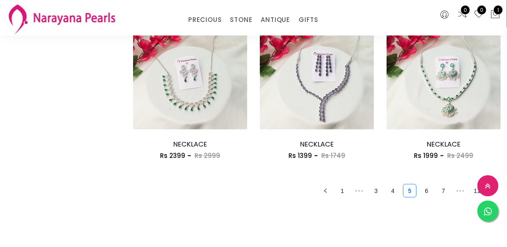
scroll to position [1051, 0]
click at [426, 188] on link "6" at bounding box center [427, 190] width 13 height 13
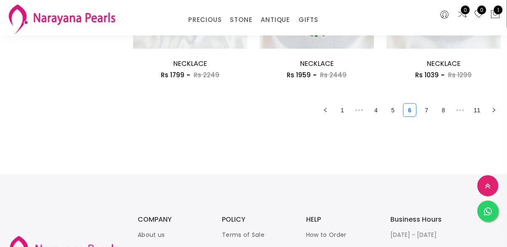
scroll to position [1132, 0]
click at [428, 108] on link "7" at bounding box center [427, 109] width 13 height 13
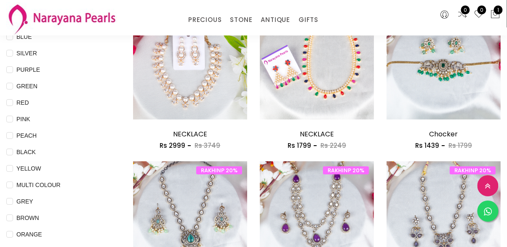
scroll to position [126, 0]
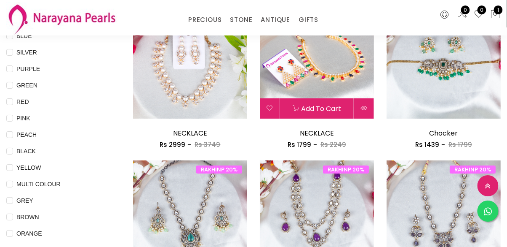
click at [316, 86] on img at bounding box center [317, 61] width 114 height 114
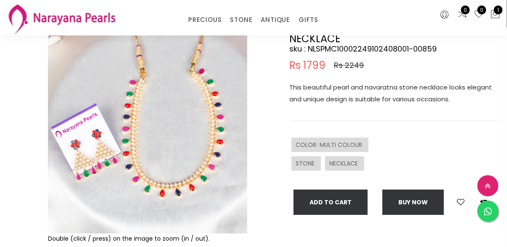
scroll to position [81, 0]
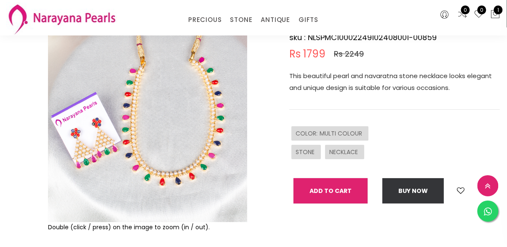
click at [308, 188] on button "Add To Cart" at bounding box center [331, 190] width 74 height 25
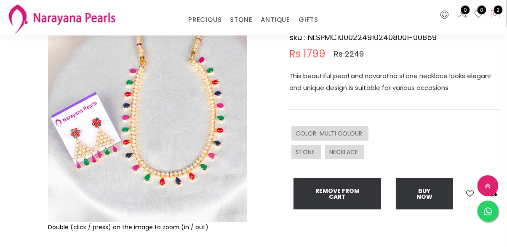
click at [497, 17] on icon at bounding box center [496, 14] width 10 height 10
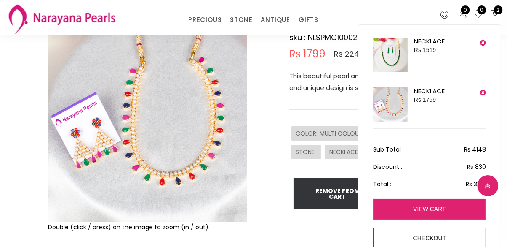
click at [398, 210] on link "view cart" at bounding box center [429, 208] width 113 height 21
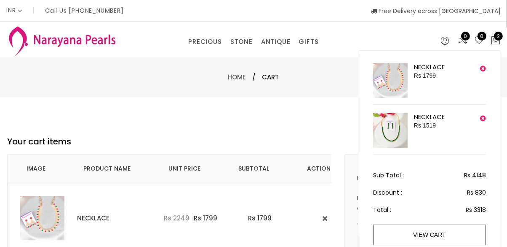
select select "IN"
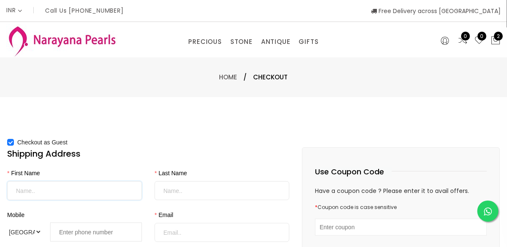
click at [19, 189] on input "First Name" at bounding box center [74, 190] width 135 height 19
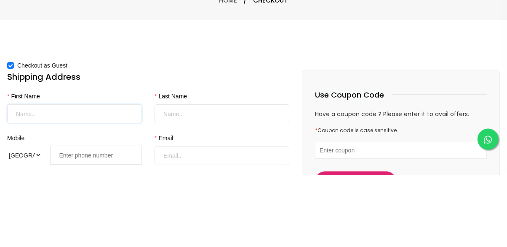
scroll to position [5, 0]
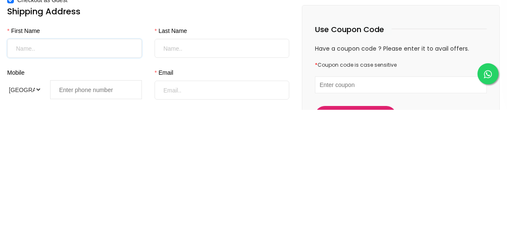
type input "Ayshvarya"
type input "vijayan"
type input "[EMAIL_ADDRESS][DOMAIN_NAME]"
type input "[STREET_ADDRESS][PERSON_NAME], [GEOGRAPHIC_DATA], [GEOGRAPHIC_DATA], [GEOGRAPHI…"
type input "[GEOGRAPHIC_DATA]"
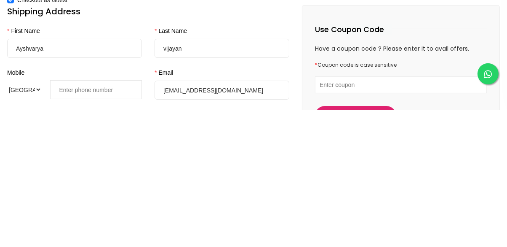
type input "[GEOGRAPHIC_DATA]"
type input "600044"
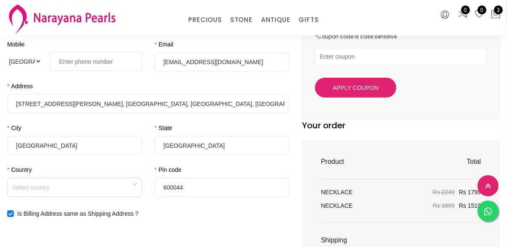
scroll to position [117, 0]
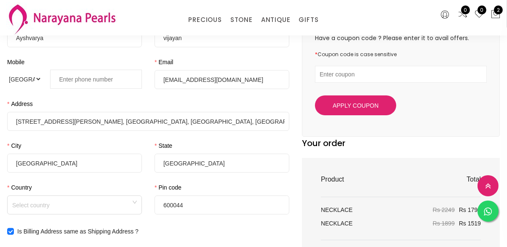
click at [60, 77] on input "tel" at bounding box center [96, 79] width 92 height 19
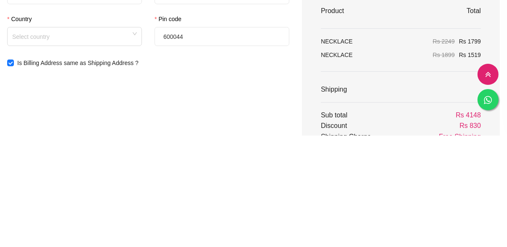
scroll to position [174, 0]
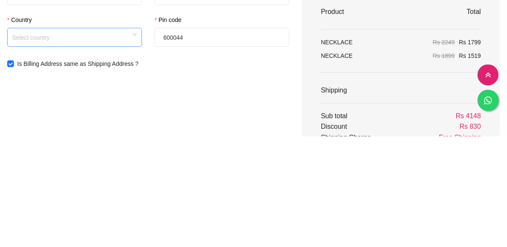
type input "94449 46387"
click at [21, 151] on input "Country" at bounding box center [74, 145] width 125 height 13
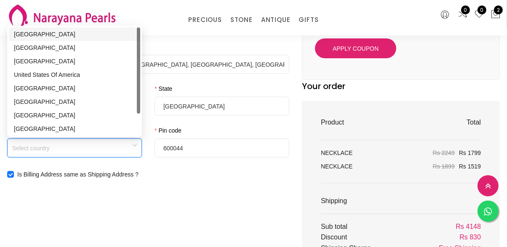
scroll to position [155, 0]
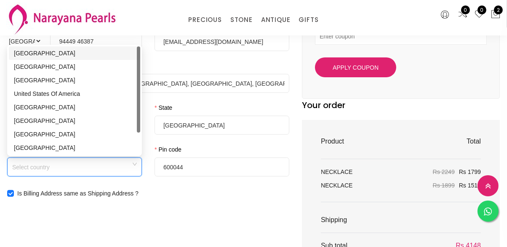
click at [23, 57] on div "[GEOGRAPHIC_DATA]" at bounding box center [74, 52] width 121 height 9
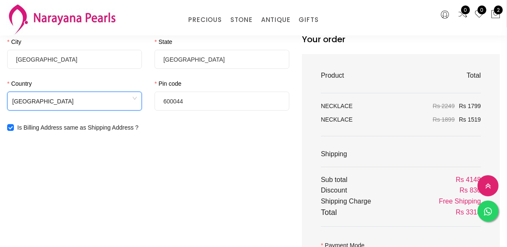
scroll to position [225, 0]
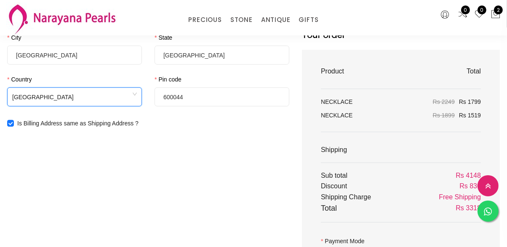
radio input "true"
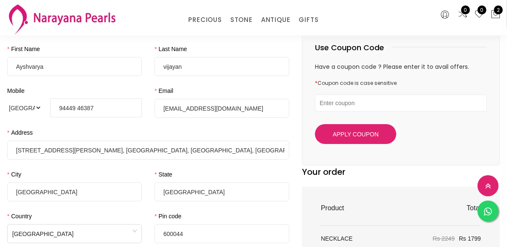
scroll to position [0, 0]
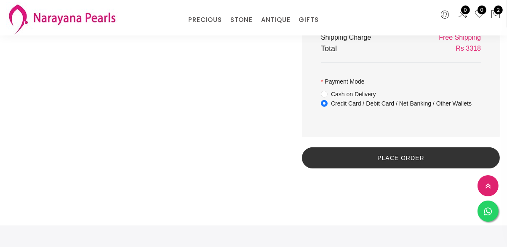
click at [347, 159] on button "Place Order" at bounding box center [401, 157] width 198 height 21
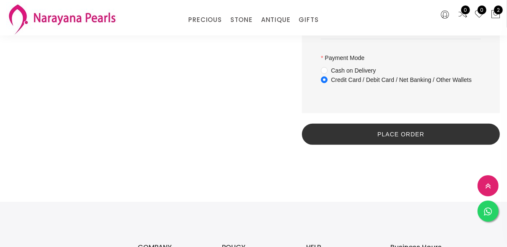
scroll to position [425, 0]
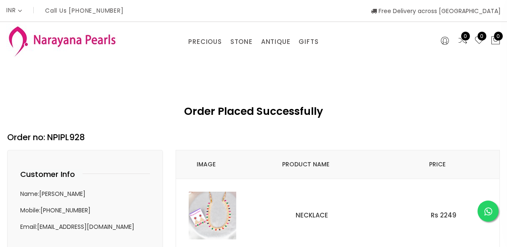
select select "INR"
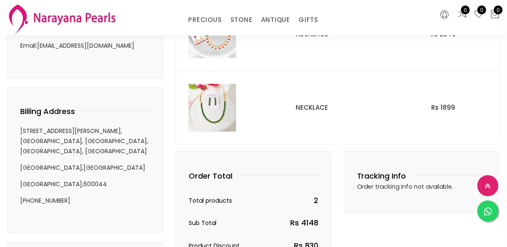
scroll to position [145, 0]
click at [492, 216] on icon at bounding box center [489, 211] width 8 height 9
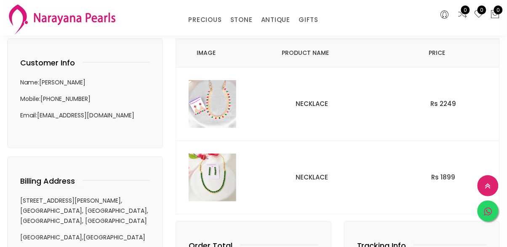
scroll to position [75, 0]
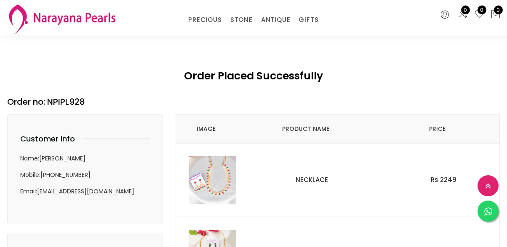
select select "INR"
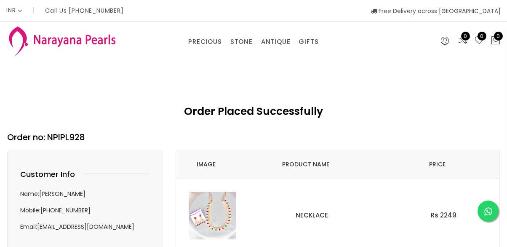
select select "INR"
